Goal: Transaction & Acquisition: Purchase product/service

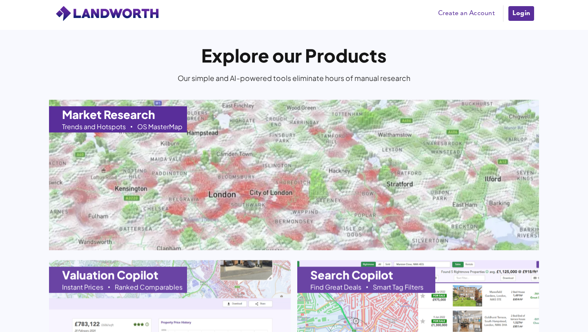
scroll to position [752, 0]
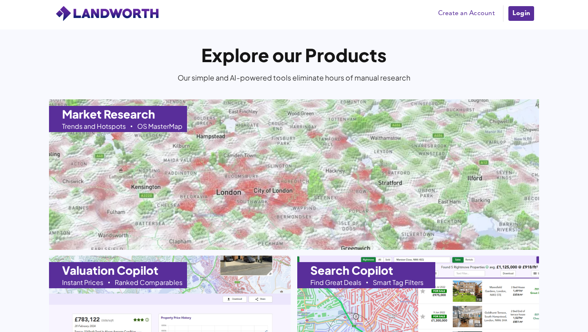
click at [133, 118] on h1 "Market Research" at bounding box center [108, 113] width 93 height 11
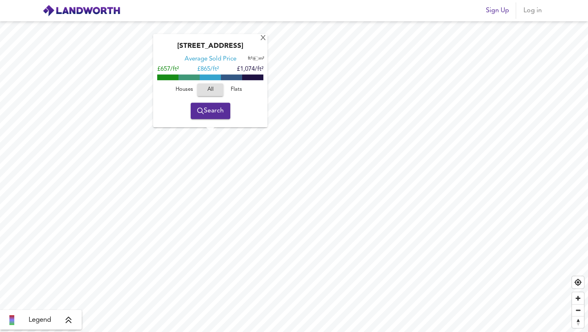
click at [215, 113] on span "Search" at bounding box center [210, 110] width 27 height 11
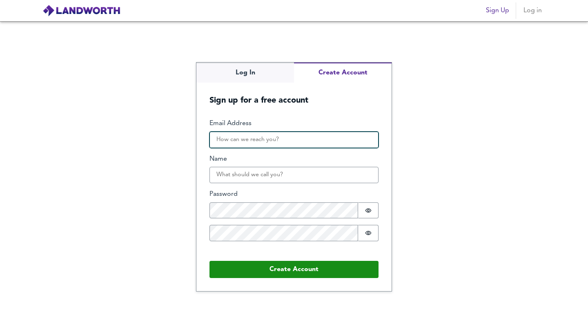
click at [224, 136] on input "Email Address" at bounding box center [293, 139] width 169 height 16
type input "scottjh4rm4n@gmail.com"
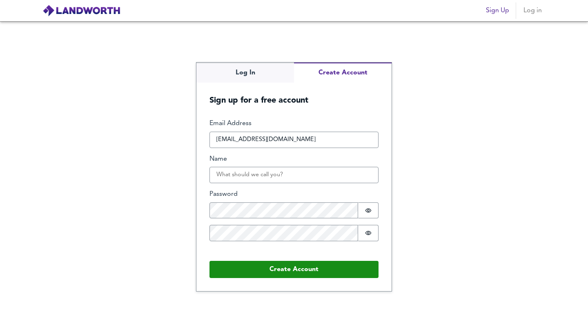
click at [238, 166] on div "Name" at bounding box center [293, 168] width 169 height 29
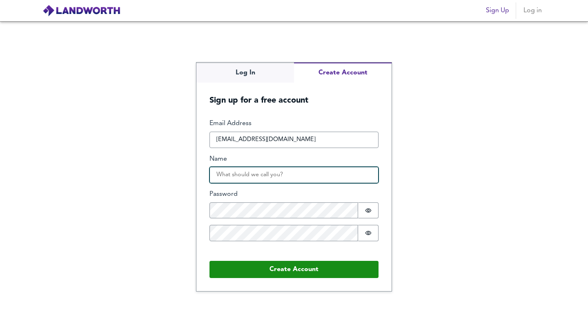
click at [223, 177] on input "Name" at bounding box center [293, 175] width 169 height 16
type input "scott"
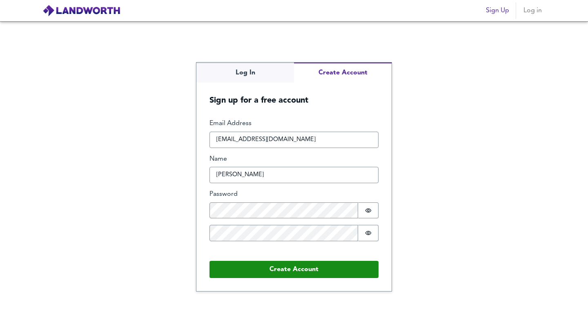
click at [246, 199] on div "Password Password is hidden" at bounding box center [293, 203] width 169 height 29
click at [209, 261] on button "Create Account" at bounding box center [293, 269] width 169 height 17
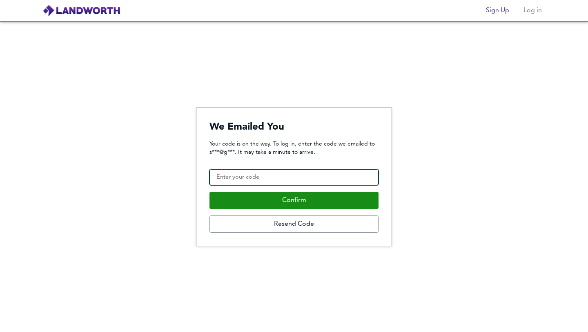
click at [245, 182] on input "Confirmation Code" at bounding box center [293, 177] width 169 height 16
paste input "694870"
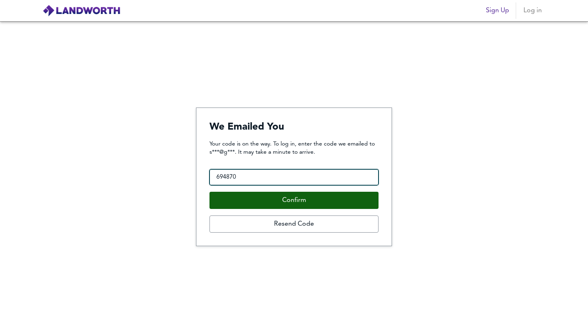
type input "694870"
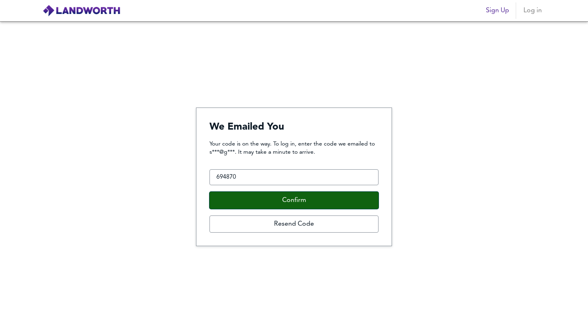
click at [252, 197] on button "Confirm" at bounding box center [293, 199] width 169 height 17
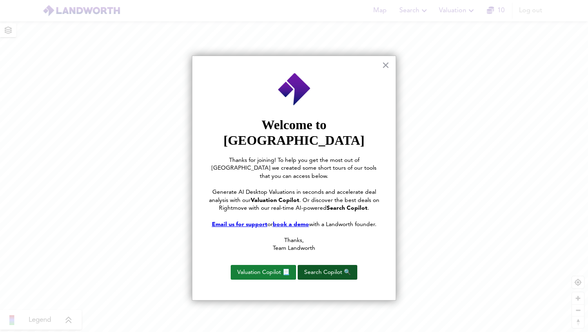
click at [316, 265] on button "Search Copilot 🔍" at bounding box center [328, 272] width 60 height 15
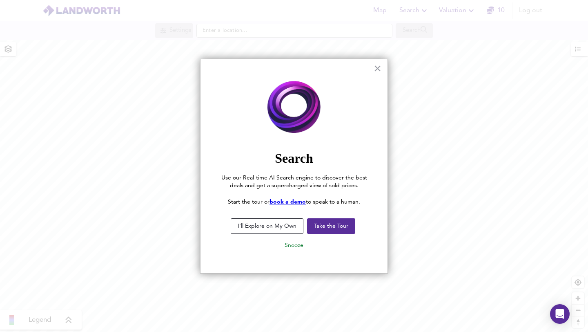
click at [287, 229] on button "I'll Explore on My Own" at bounding box center [267, 226] width 73 height 16
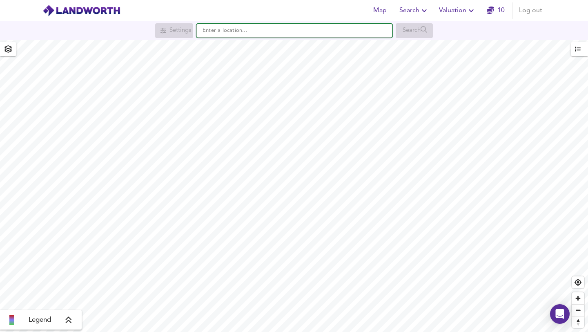
click at [231, 29] on input "text" at bounding box center [294, 31] width 196 height 14
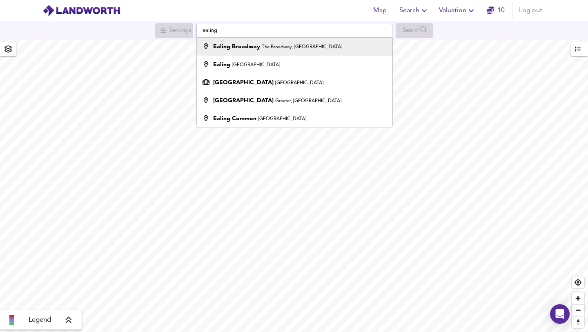
click at [234, 46] on strong "Ealing Broadway" at bounding box center [236, 47] width 47 height 6
type input "Ealing Broadway, [GEOGRAPHIC_DATA], [GEOGRAPHIC_DATA]"
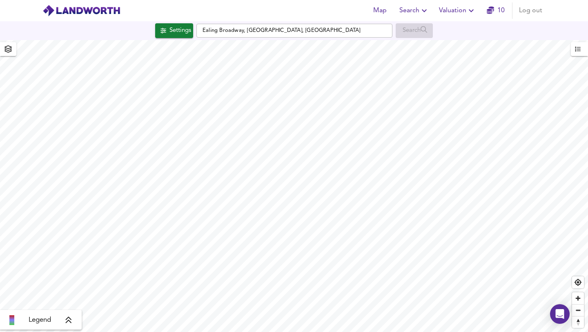
checkbox input "false"
checkbox input "true"
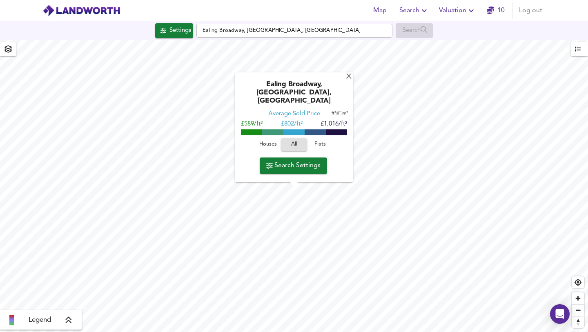
click at [277, 143] on span "Houses" at bounding box center [268, 144] width 22 height 9
click at [321, 163] on button "Search Settings" at bounding box center [293, 165] width 67 height 16
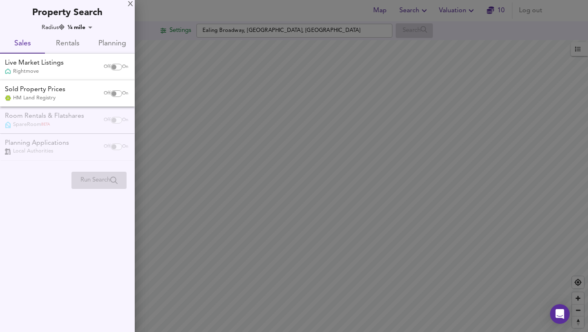
click at [102, 194] on div "X Property Search Radius ¼ mile 402 Sales Rentals Planning Live Market Listings…" at bounding box center [67, 166] width 135 height 332
click at [100, 181] on span "Run Search" at bounding box center [98, 179] width 55 height 7
click at [114, 68] on input "checkbox" at bounding box center [114, 67] width 20 height 7
checkbox input "true"
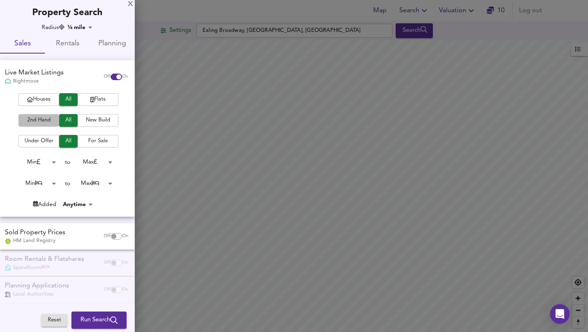
click at [45, 123] on span "2nd Hand" at bounding box center [38, 120] width 33 height 9
click at [90, 142] on span "For Sale" at bounding box center [98, 140] width 33 height 9
click at [67, 143] on span "All" at bounding box center [68, 140] width 10 height 9
click at [51, 162] on body "Map Search Valuation 10 Log out Settings Ealing Broadway, The Broadway, London …" at bounding box center [294, 166] width 588 height 332
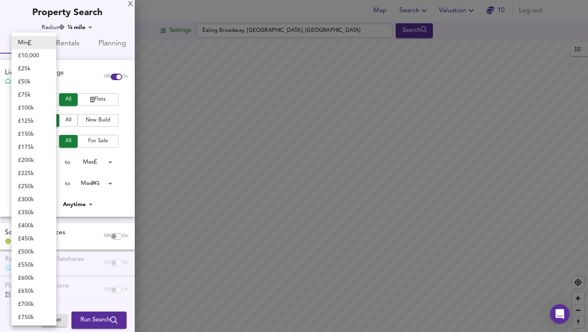
click at [115, 174] on div at bounding box center [294, 166] width 588 height 332
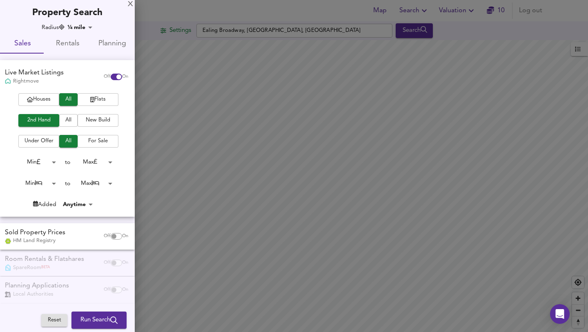
click at [43, 180] on body "Map Search Valuation 10 Log out Settings Ealing Broadway, The Broadway, London …" at bounding box center [294, 166] width 588 height 332
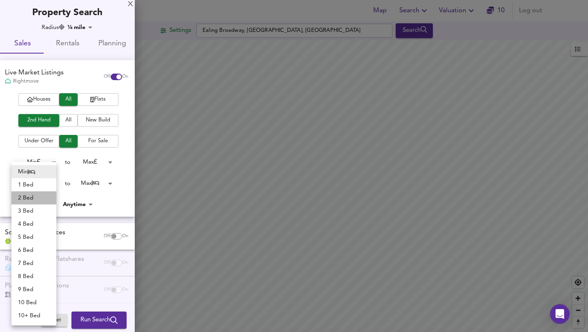
click at [41, 191] on li "2 Bed" at bounding box center [33, 197] width 45 height 13
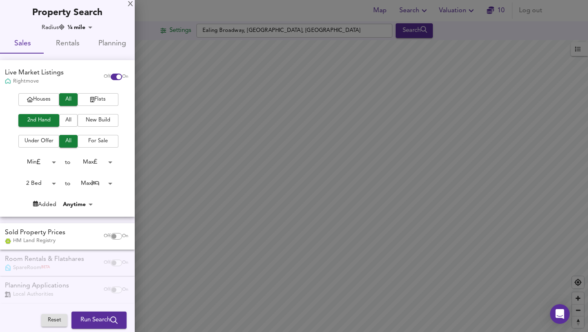
click at [41, 184] on body "Map Search Valuation 10 Log out Settings Ealing Broadway, The Broadway, London …" at bounding box center [294, 166] width 588 height 332
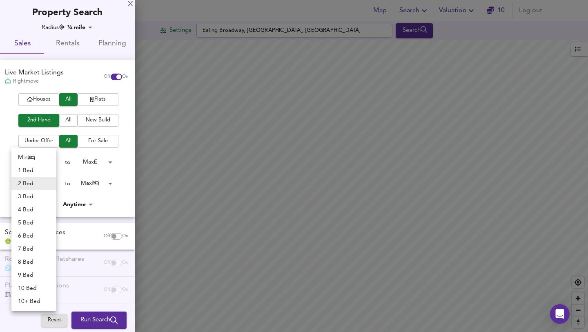
click at [41, 175] on li "1 Bed" at bounding box center [33, 170] width 45 height 13
click at [45, 184] on body "Map Search Valuation 10 Log out Settings Ealing Broadway, The Broadway, London …" at bounding box center [294, 166] width 588 height 332
click at [41, 171] on li "Min" at bounding box center [33, 170] width 45 height 13
type input "0"
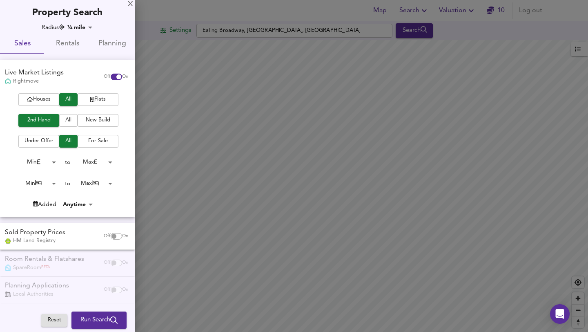
click at [115, 321] on button "Run Search" at bounding box center [98, 319] width 55 height 17
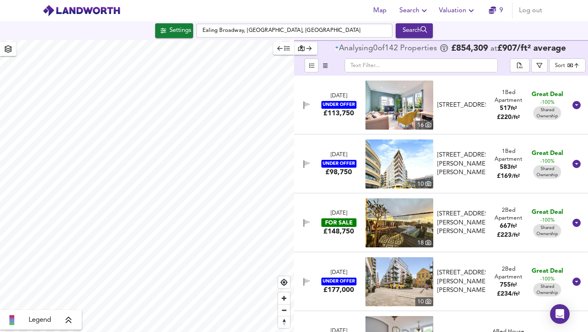
click at [561, 68] on body "Map Search Valuation 9 Log out Settings Ealing Broadway, The Broadway, London S…" at bounding box center [294, 166] width 588 height 332
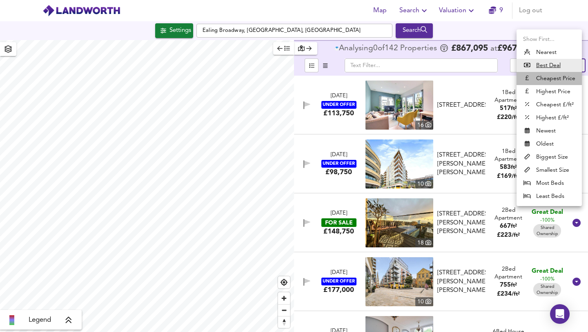
click at [557, 77] on li "Cheapest Price" at bounding box center [549, 78] width 65 height 13
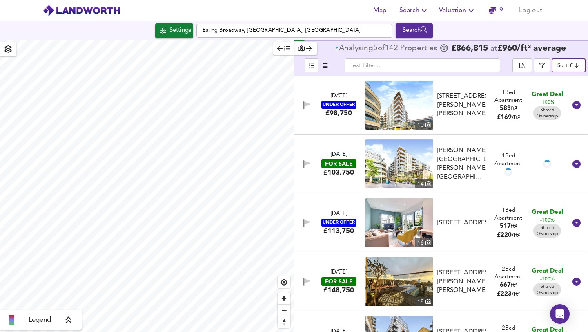
click at [563, 66] on body "Map Search Valuation 9 Log out Settings Ealing Broadway, The Broadway, London S…" at bounding box center [294, 166] width 588 height 332
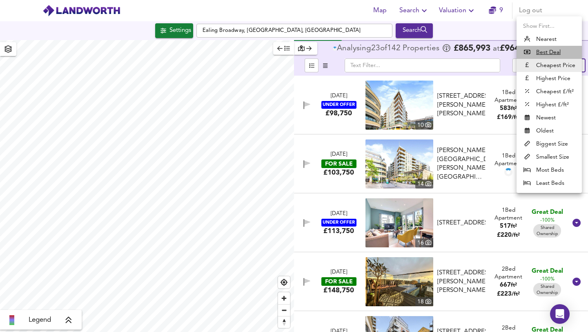
click at [550, 51] on u "Best Deal" at bounding box center [548, 52] width 24 height 8
type input "bestdeal"
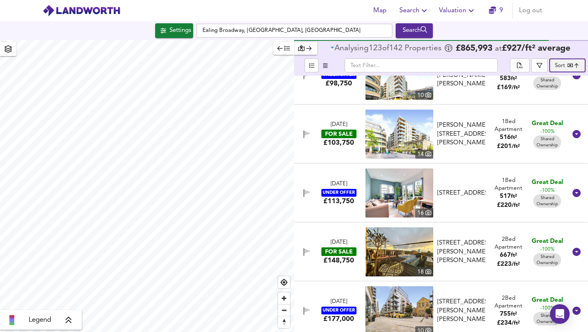
scroll to position [29, 0]
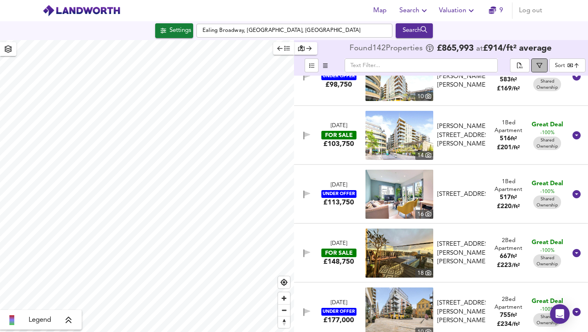
click at [547, 68] on button "button" at bounding box center [539, 65] width 16 height 14
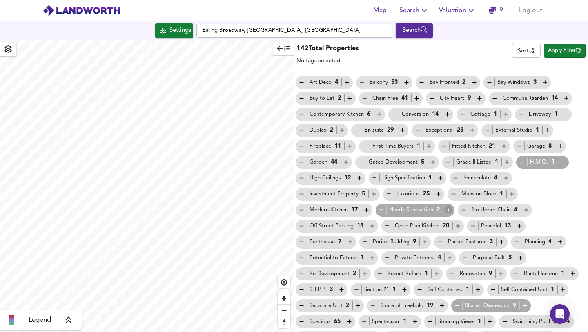
click at [450, 210] on icon "button" at bounding box center [448, 209] width 7 height 7
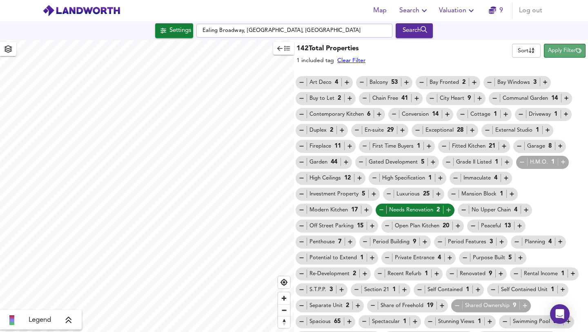
click at [557, 52] on span "Apply Filter" at bounding box center [564, 50] width 33 height 9
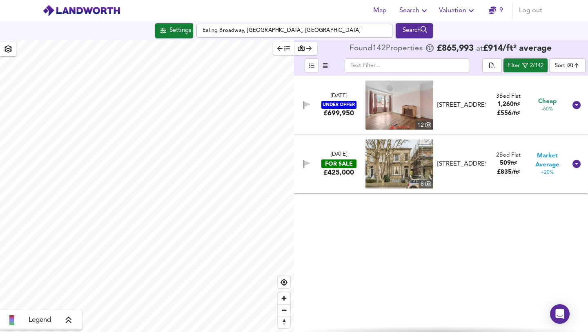
click at [407, 100] on img at bounding box center [399, 104] width 68 height 49
click at [351, 166] on div "FOR SALE" at bounding box center [338, 163] width 35 height 9
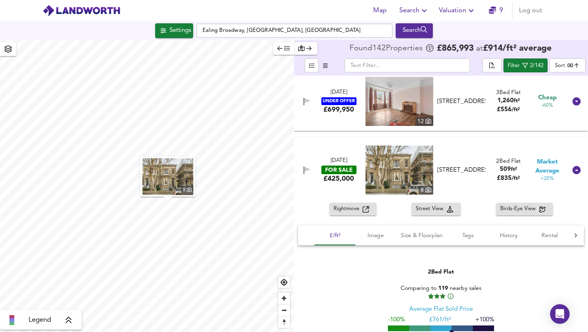
scroll to position [3, 0]
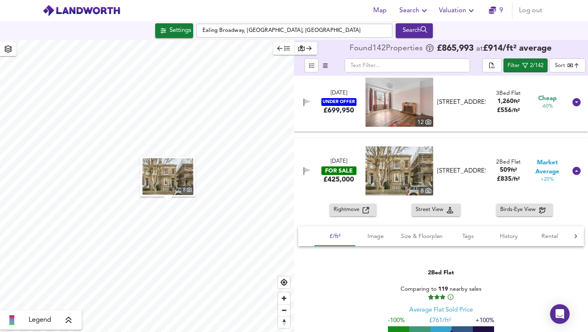
click at [453, 98] on div "Haven Green Court, Haven Green, Ealing, W5 2UY" at bounding box center [461, 102] width 48 height 9
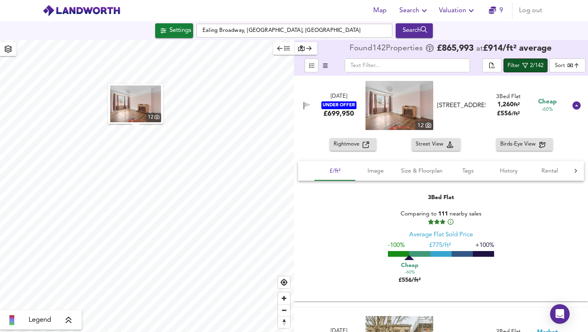
click at [518, 67] on div "Filter" at bounding box center [514, 65] width 12 height 9
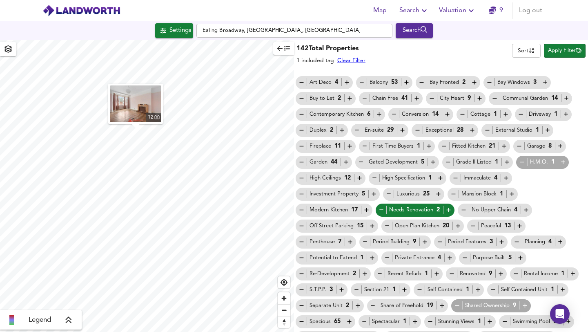
click at [422, 207] on div "Needs Renovation 2" at bounding box center [415, 209] width 74 height 9
click at [448, 211] on icon "button" at bounding box center [448, 209] width 7 height 7
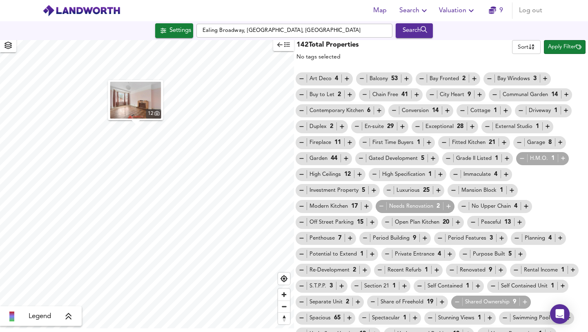
scroll to position [0, 0]
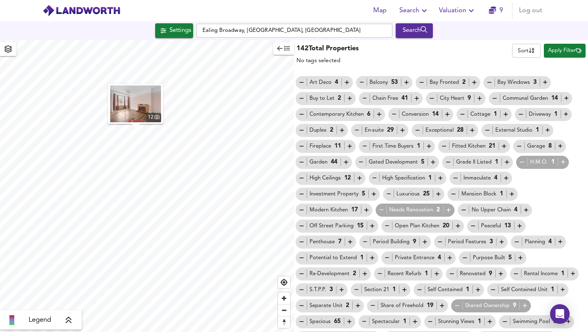
click at [564, 160] on icon "button" at bounding box center [563, 161] width 7 height 7
click at [561, 160] on icon "button" at bounding box center [563, 161] width 7 height 7
click at [561, 159] on icon "button" at bounding box center [563, 161] width 7 height 7
click at [557, 55] on button "Apply Filter" at bounding box center [565, 51] width 42 height 14
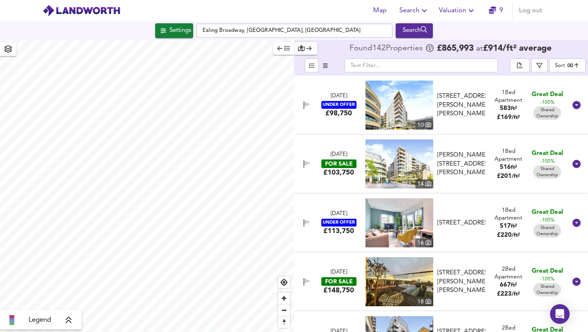
click at [485, 117] on div "Trafalgar House, Dickens Yard, Longfield Avenue, W5 2TJ" at bounding box center [461, 105] width 55 height 26
